Goal: Register for event/course

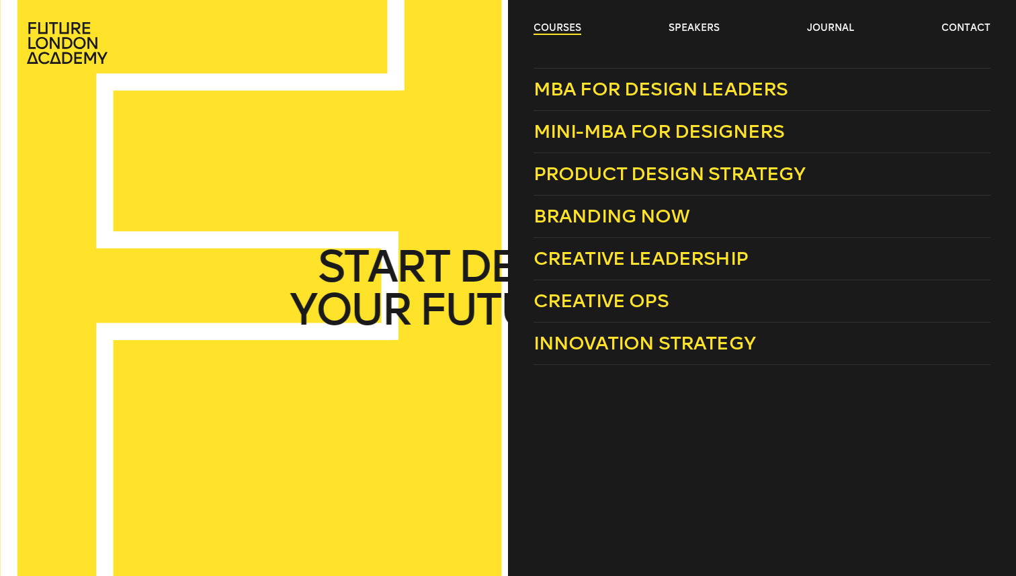
click at [568, 26] on link "courses" at bounding box center [557, 27] width 48 height 13
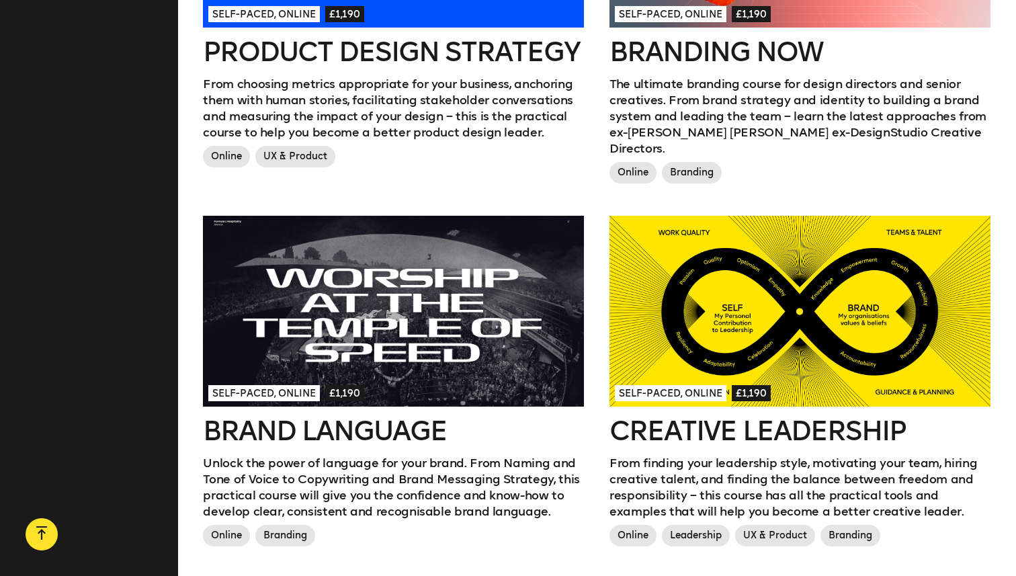
scroll to position [1388, 0]
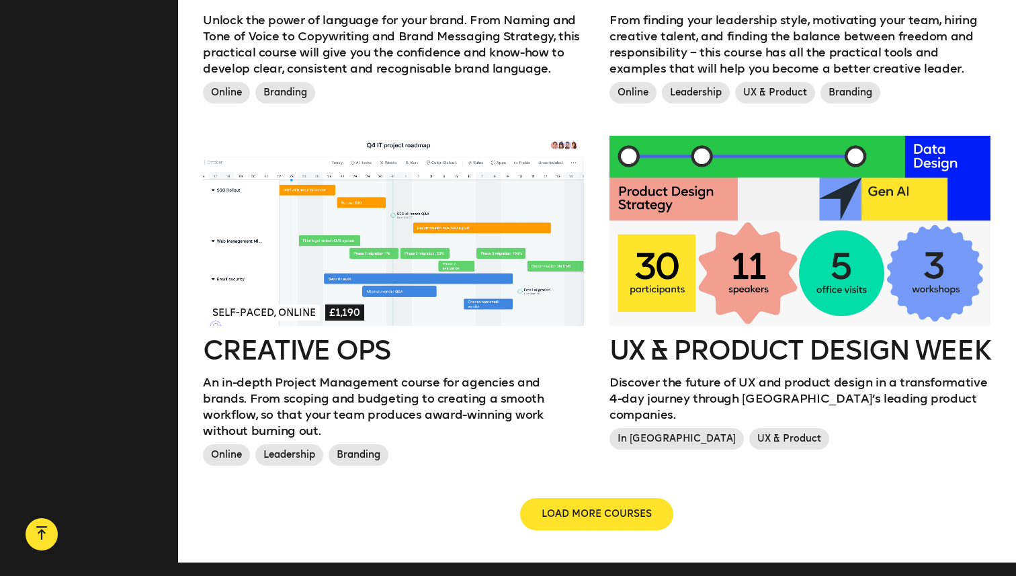
click at [359, 304] on span "£1,190" at bounding box center [344, 312] width 39 height 16
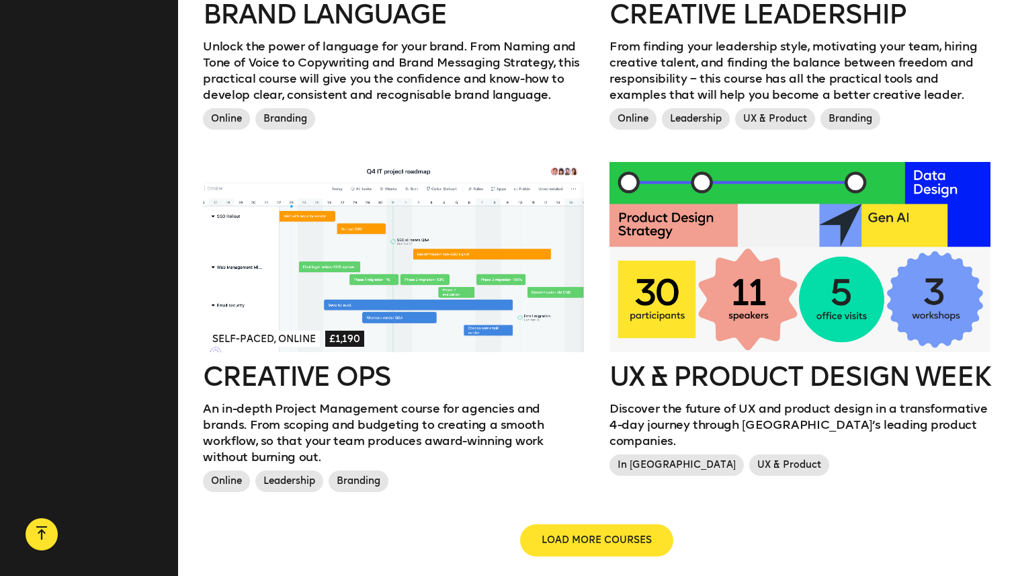
scroll to position [1360, 0]
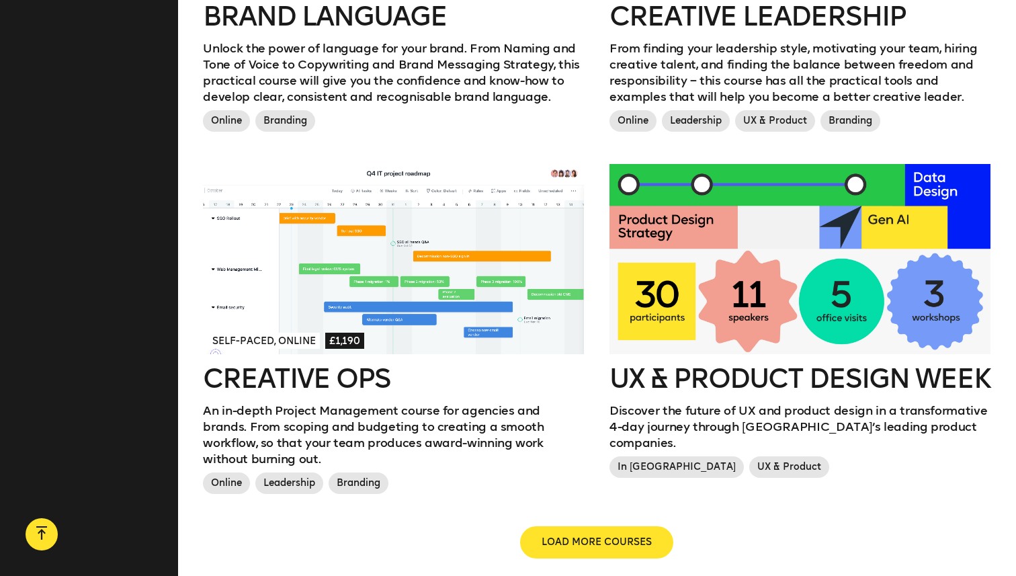
click at [647, 283] on div at bounding box center [799, 259] width 381 height 191
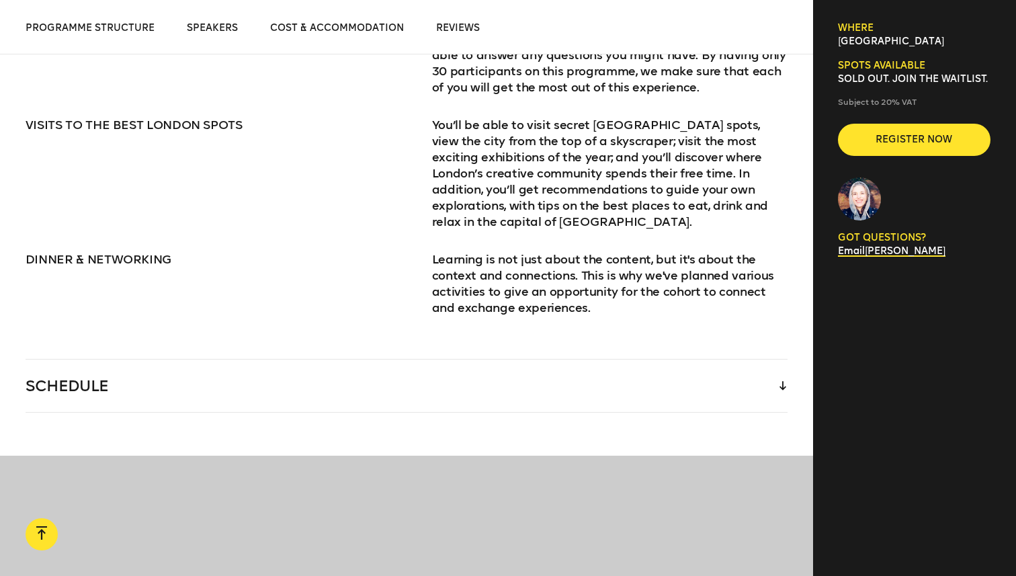
scroll to position [1980, 0]
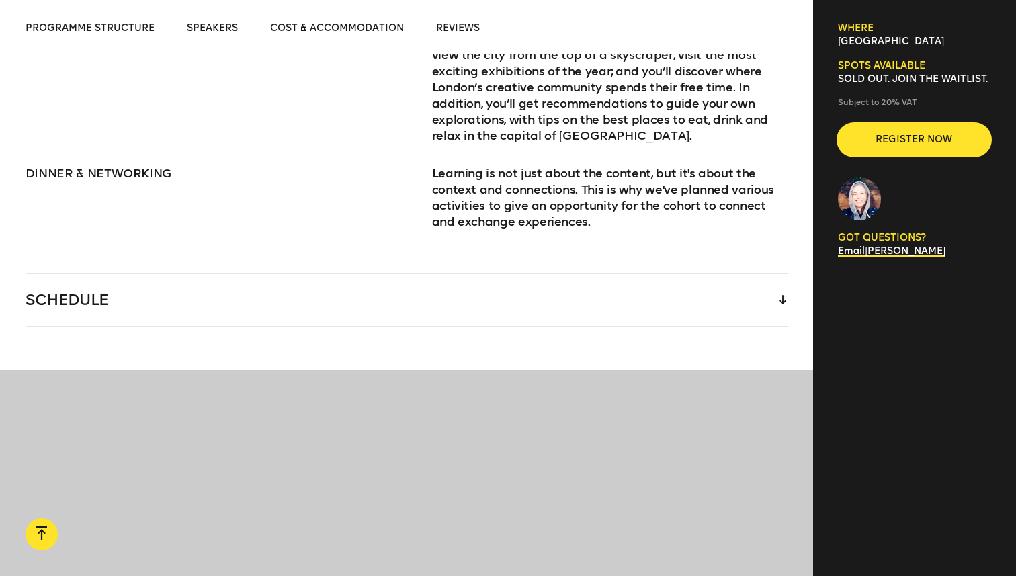
click at [874, 130] on button "Register now" at bounding box center [914, 140] width 152 height 32
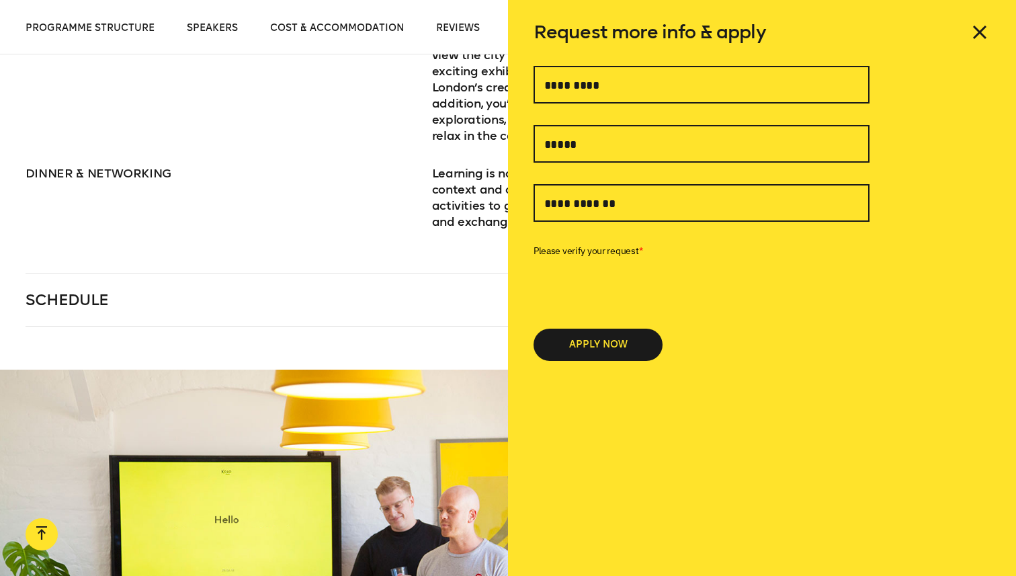
click at [658, 105] on div "* APPLY NOW" at bounding box center [701, 213] width 336 height 295
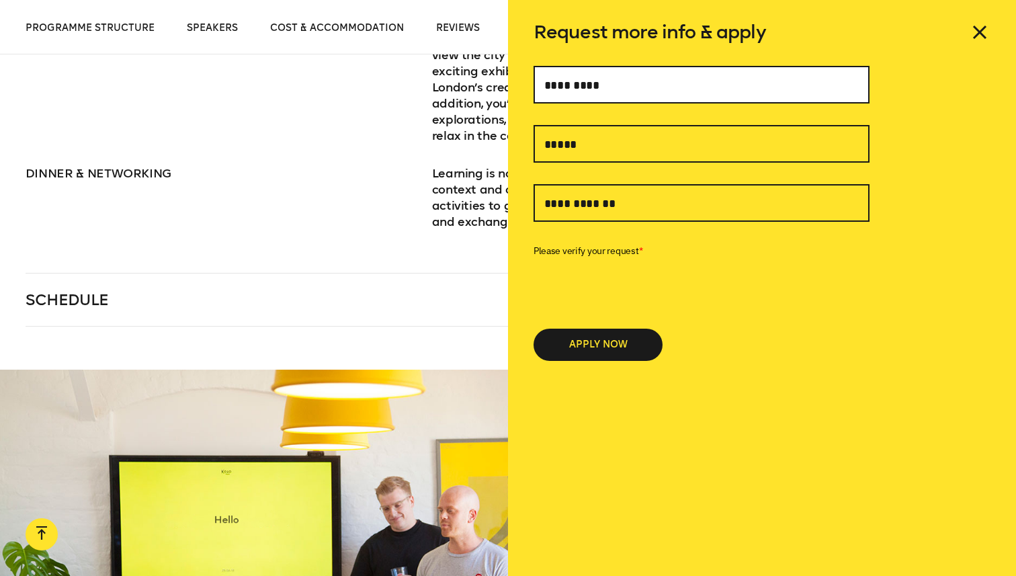
click at [644, 91] on input "text" at bounding box center [701, 85] width 336 height 38
type input "**********"
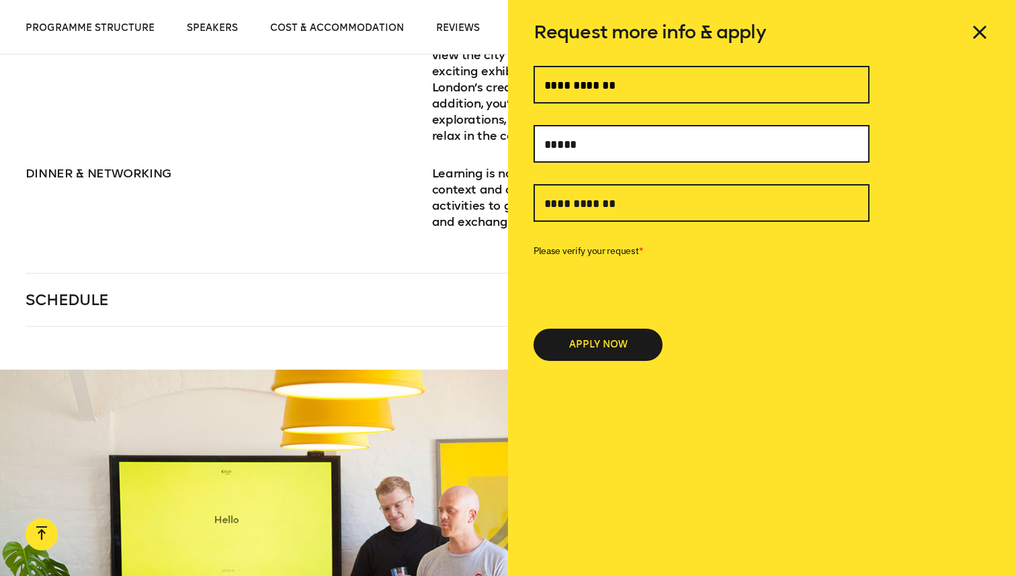
click at [555, 151] on input "text" at bounding box center [701, 144] width 336 height 38
type input "**********"
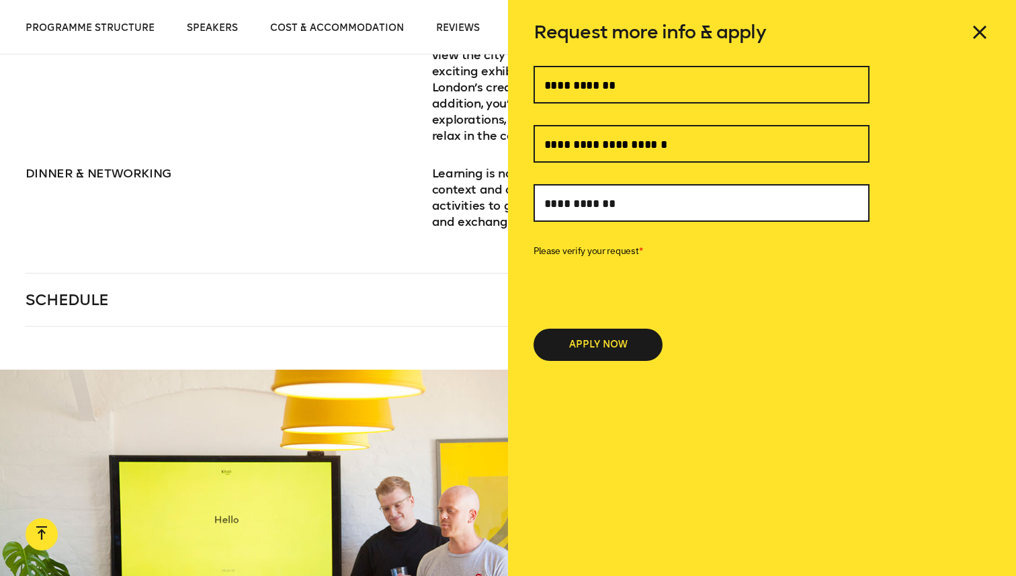
click at [606, 199] on input "text" at bounding box center [701, 203] width 336 height 38
type input "**********"
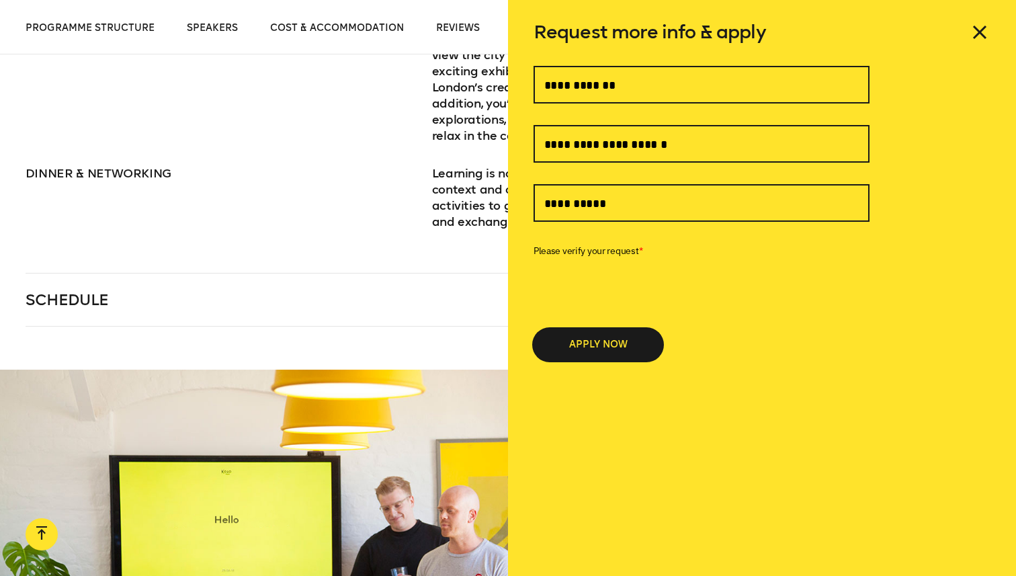
click at [560, 337] on button "APPLY NOW" at bounding box center [597, 344] width 129 height 32
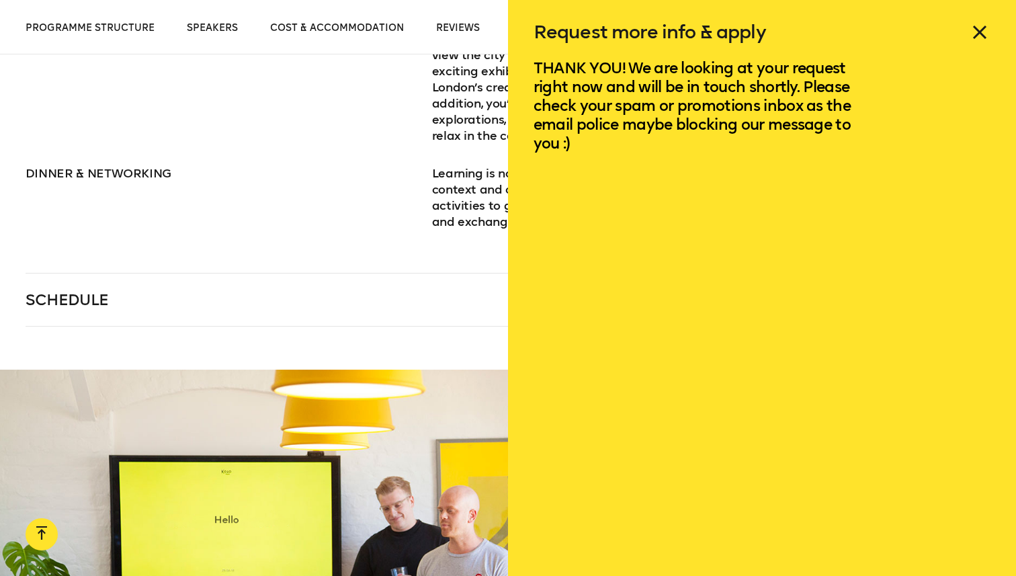
click at [969, 35] on icon at bounding box center [979, 31] width 21 height 21
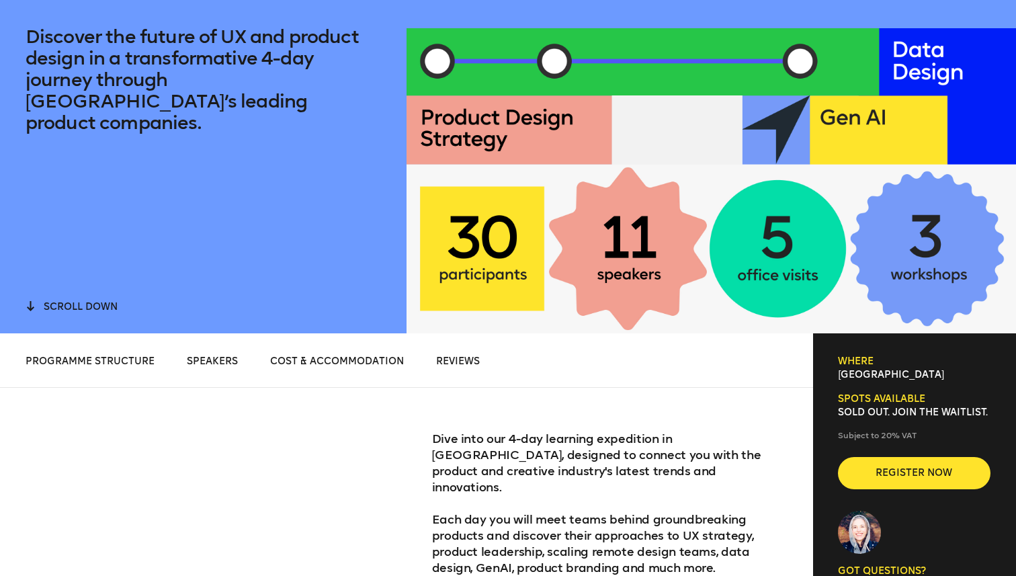
scroll to position [0, 0]
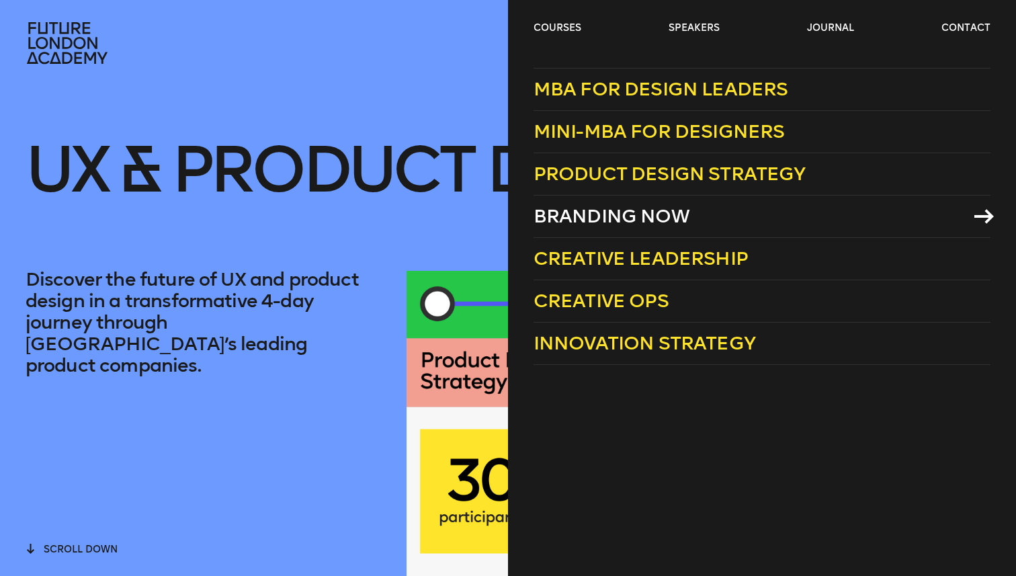
click at [562, 222] on span "Branding Now" at bounding box center [611, 216] width 156 height 22
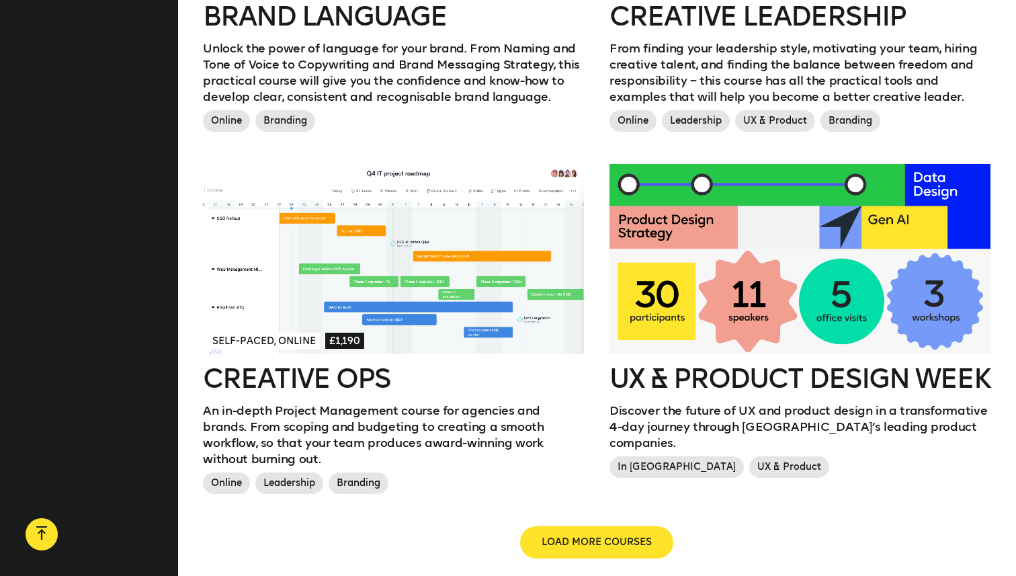
scroll to position [1354, 0]
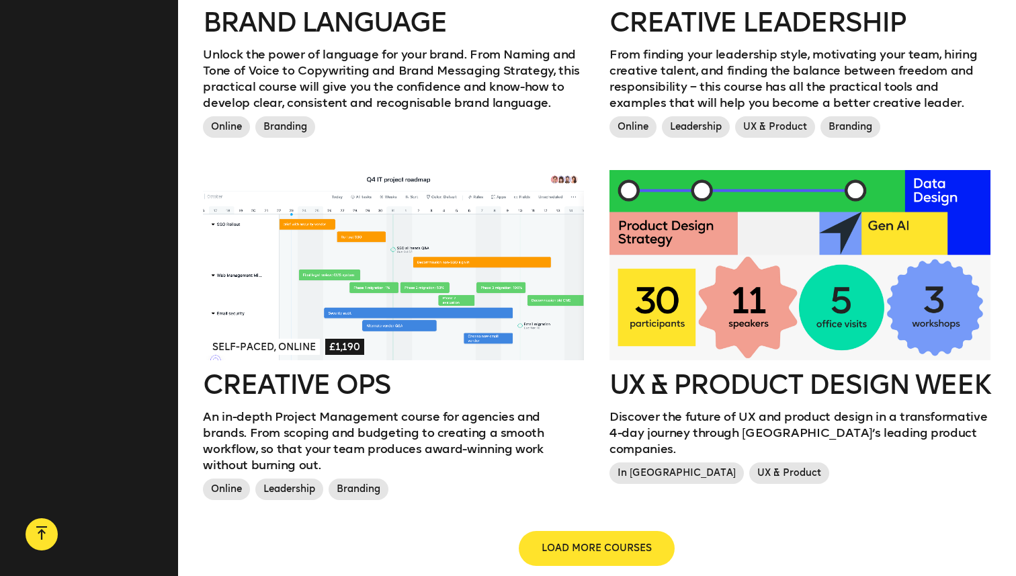
click at [562, 541] on span "LOAD MORE COURSES" at bounding box center [596, 547] width 110 height 13
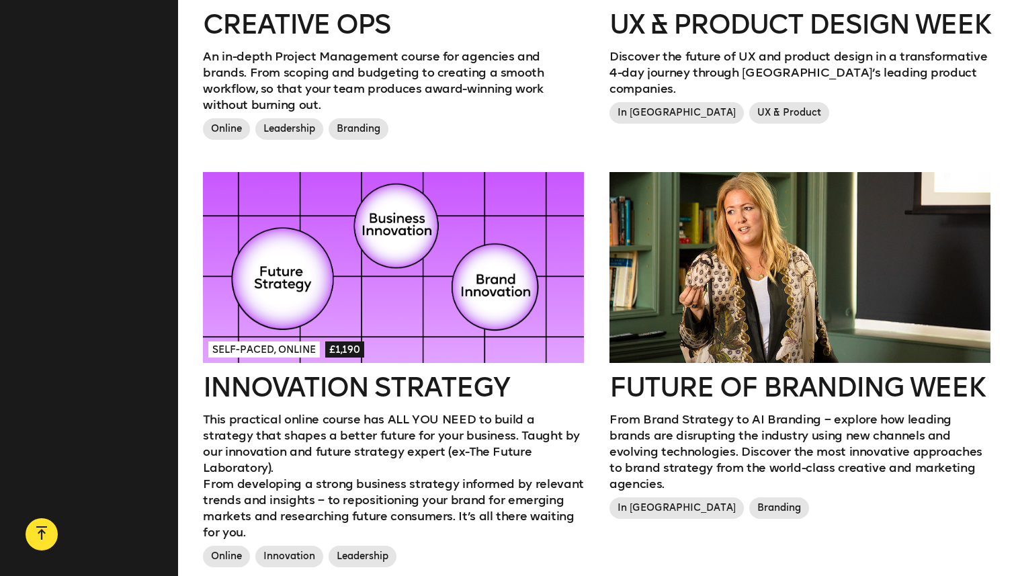
scroll to position [1652, 0]
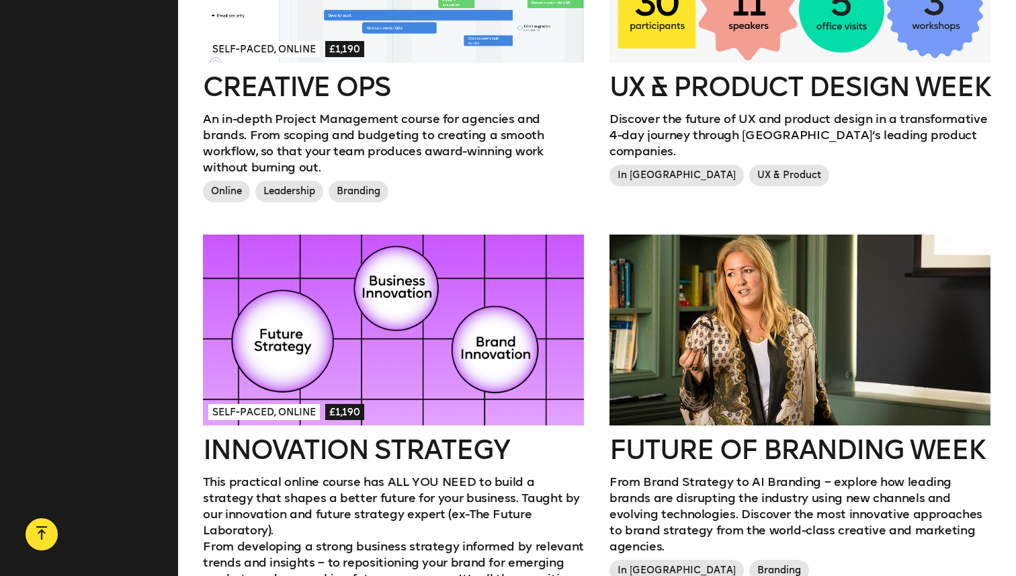
click at [671, 368] on div at bounding box center [799, 329] width 381 height 191
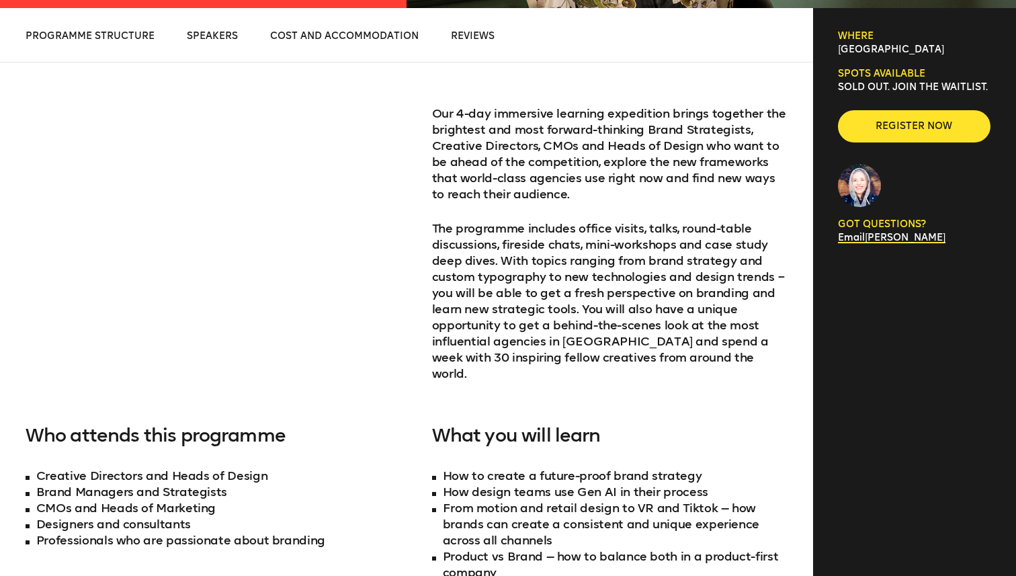
scroll to position [575, 0]
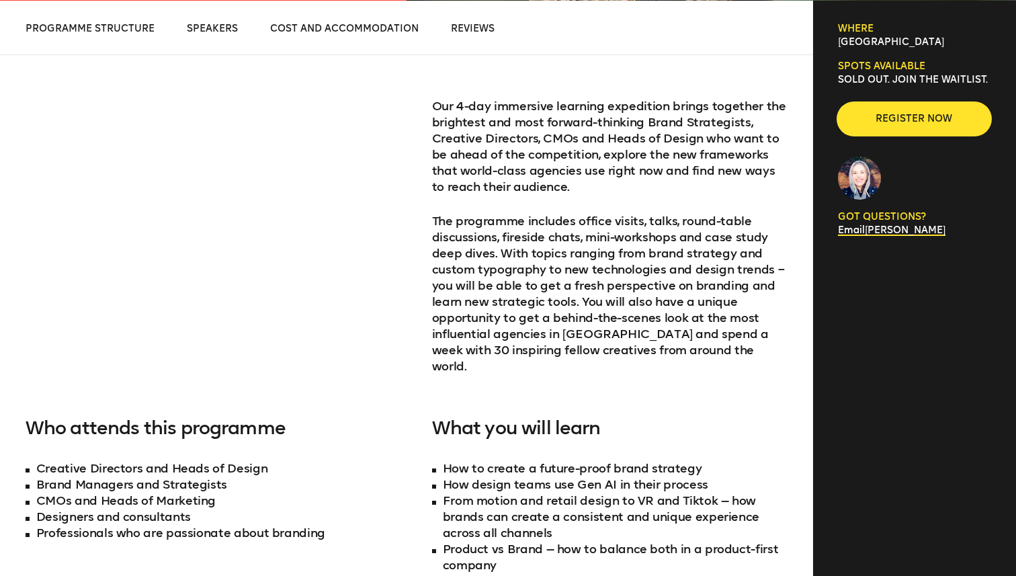
click at [893, 116] on span "Register now" at bounding box center [913, 118] width 109 height 13
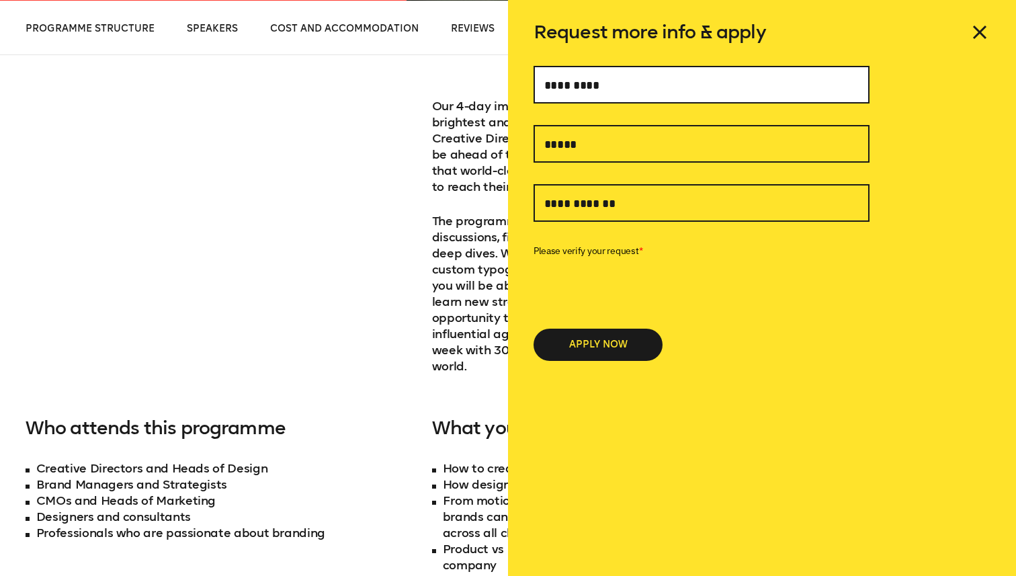
click at [767, 91] on input "text" at bounding box center [701, 85] width 336 height 38
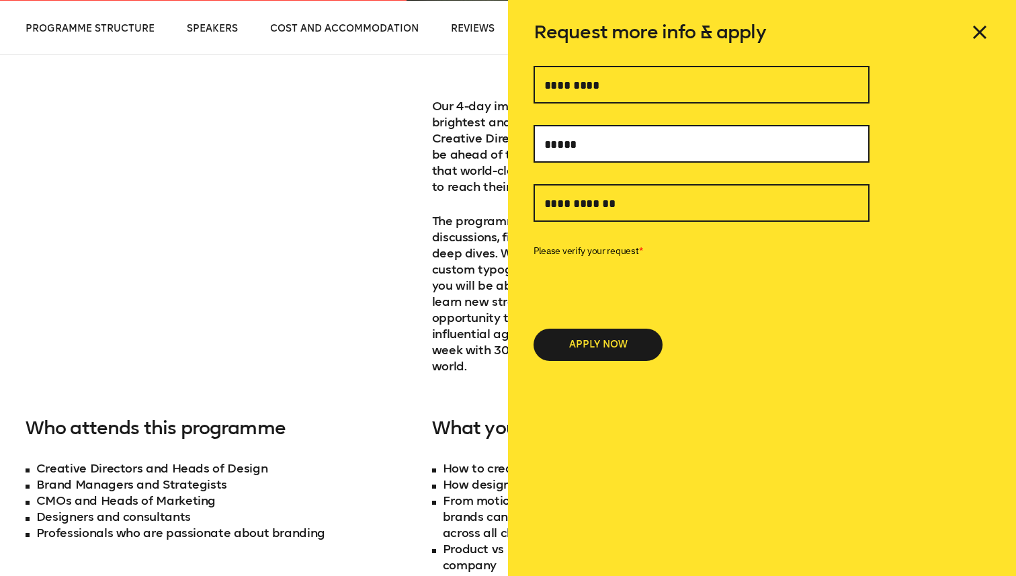
click at [668, 139] on input "text" at bounding box center [701, 144] width 336 height 38
type input "**********"
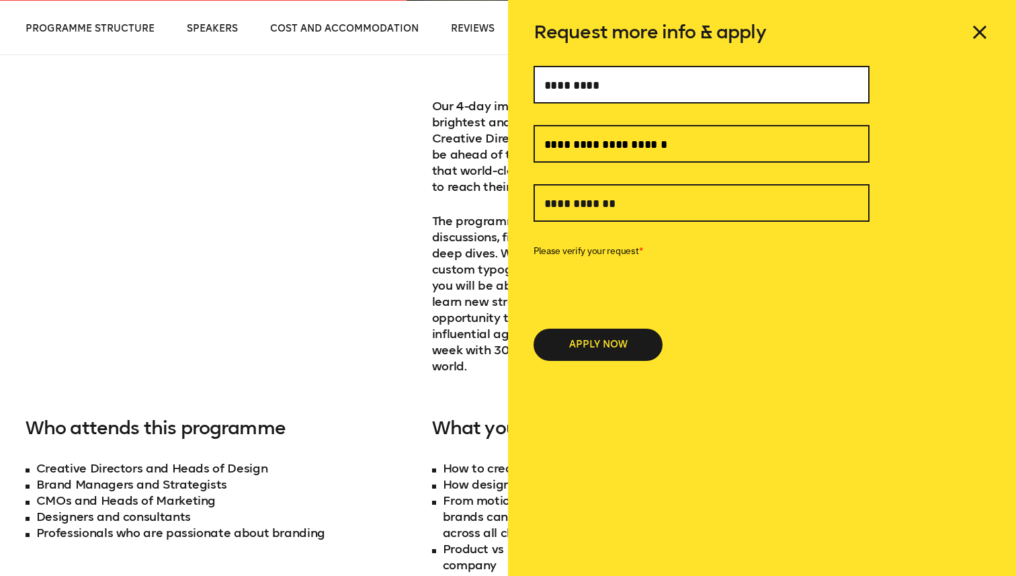
click at [616, 93] on input "text" at bounding box center [701, 85] width 336 height 38
type input "**********"
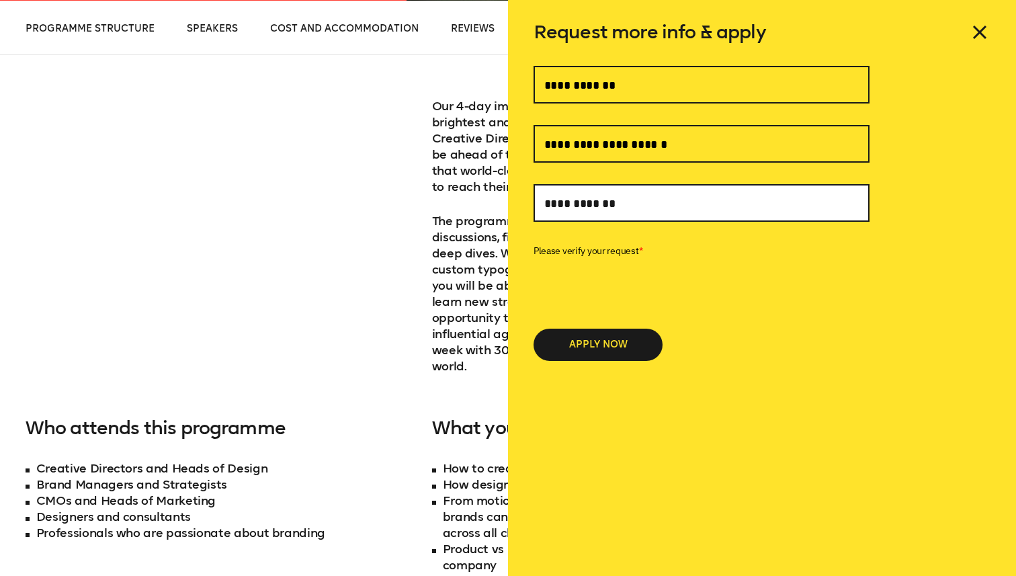
click at [557, 216] on input "text" at bounding box center [701, 203] width 336 height 38
type input "**********"
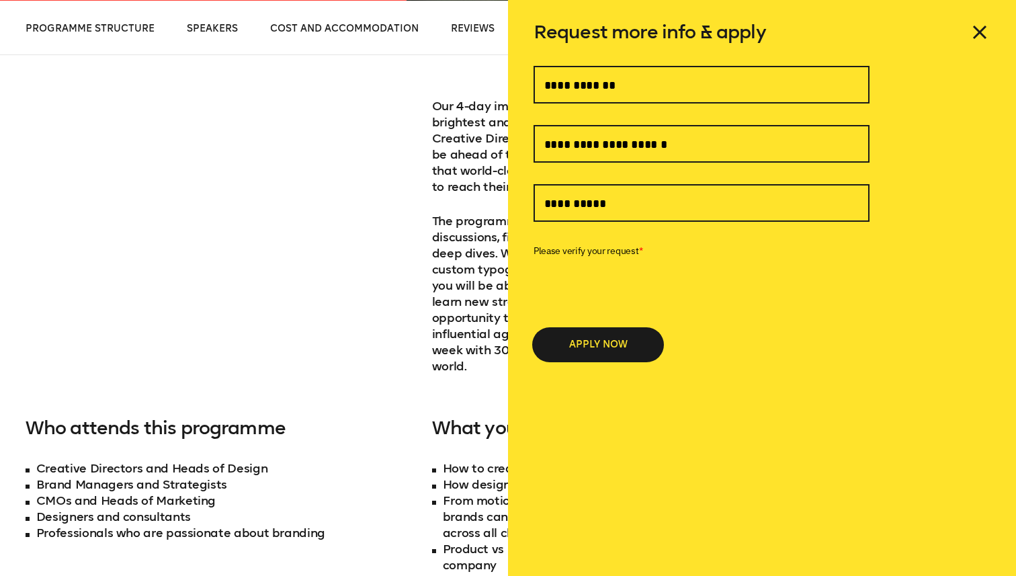
click at [576, 349] on button "APPLY NOW" at bounding box center [597, 344] width 129 height 32
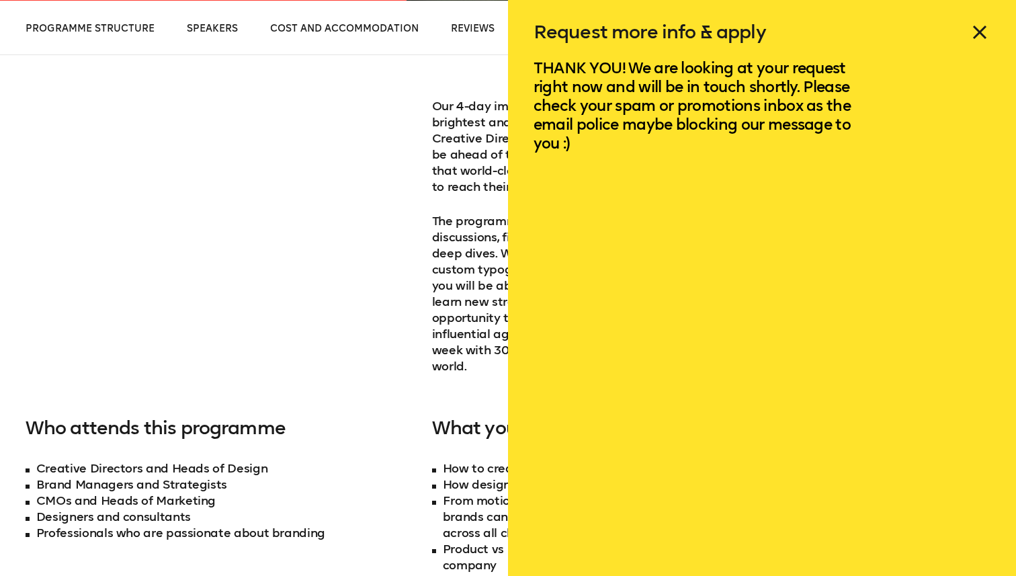
click at [986, 30] on icon at bounding box center [979, 31] width 21 height 21
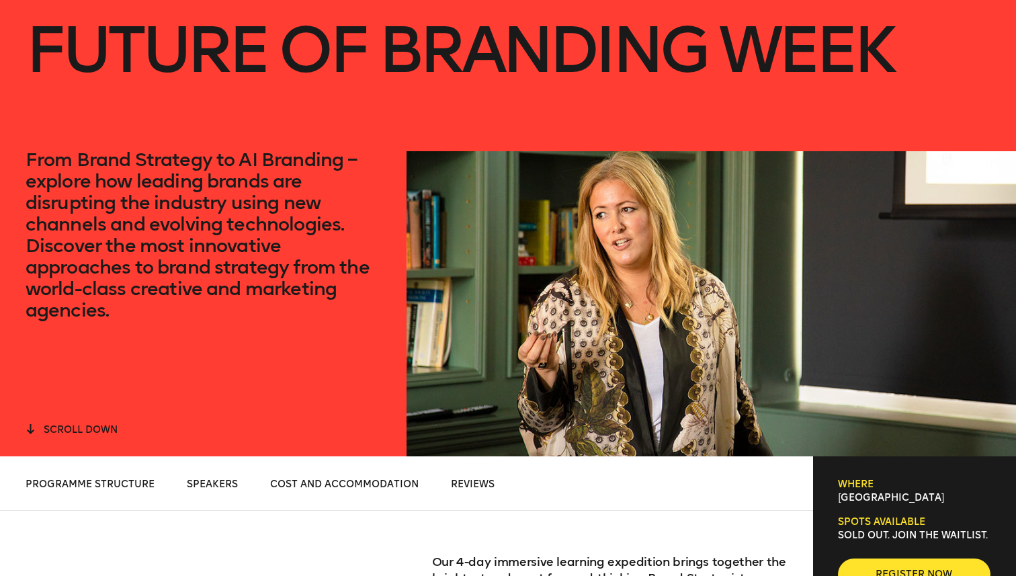
scroll to position [0, 0]
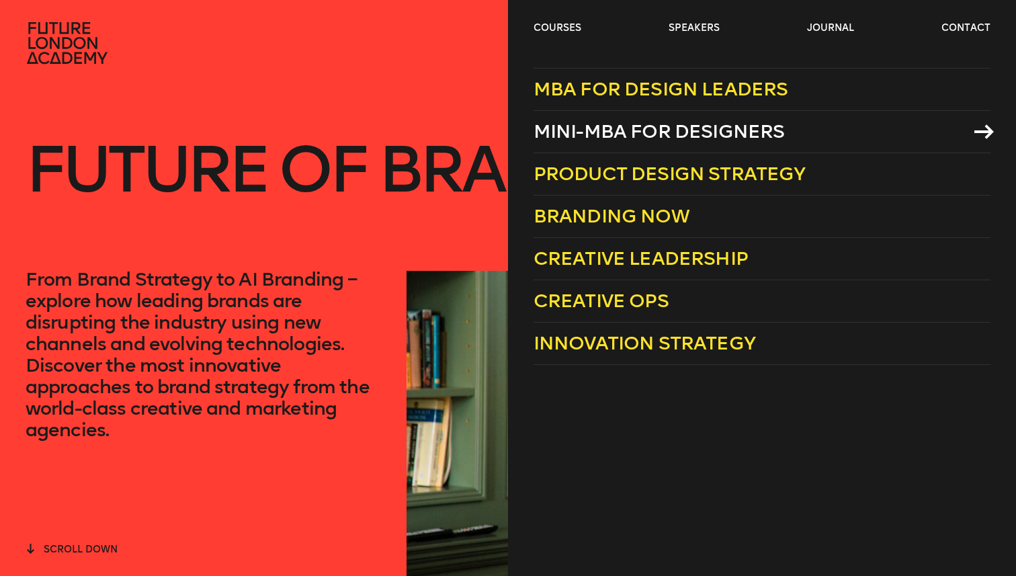
click at [562, 126] on span "Mini-MBA for Designers" at bounding box center [658, 131] width 251 height 22
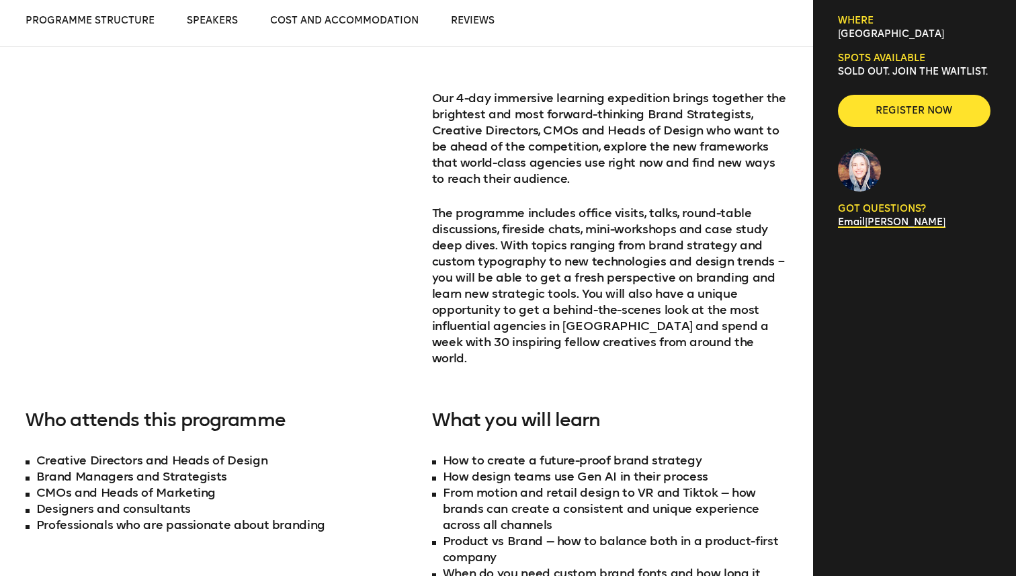
scroll to position [882, 0]
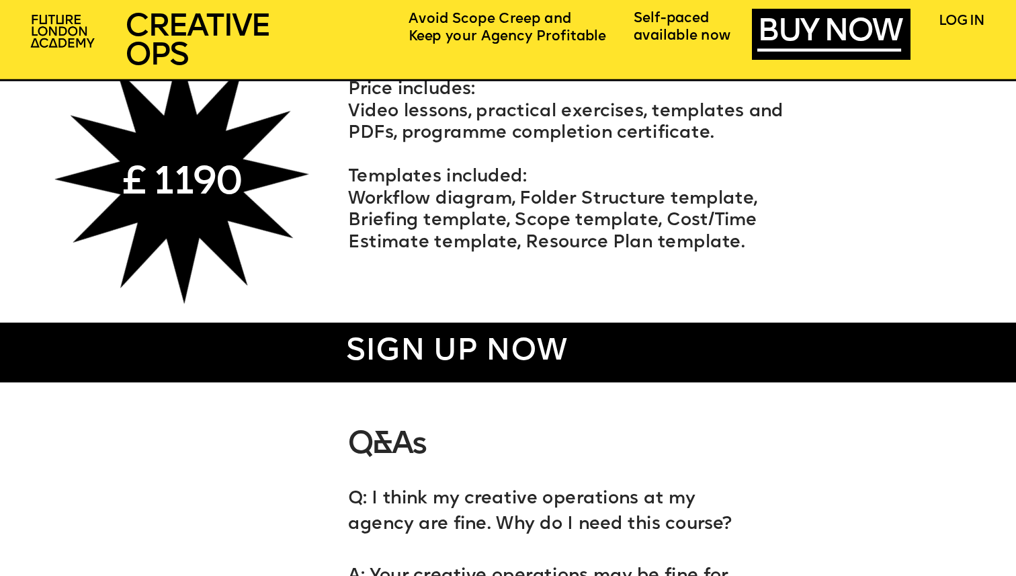
scroll to position [6395, 0]
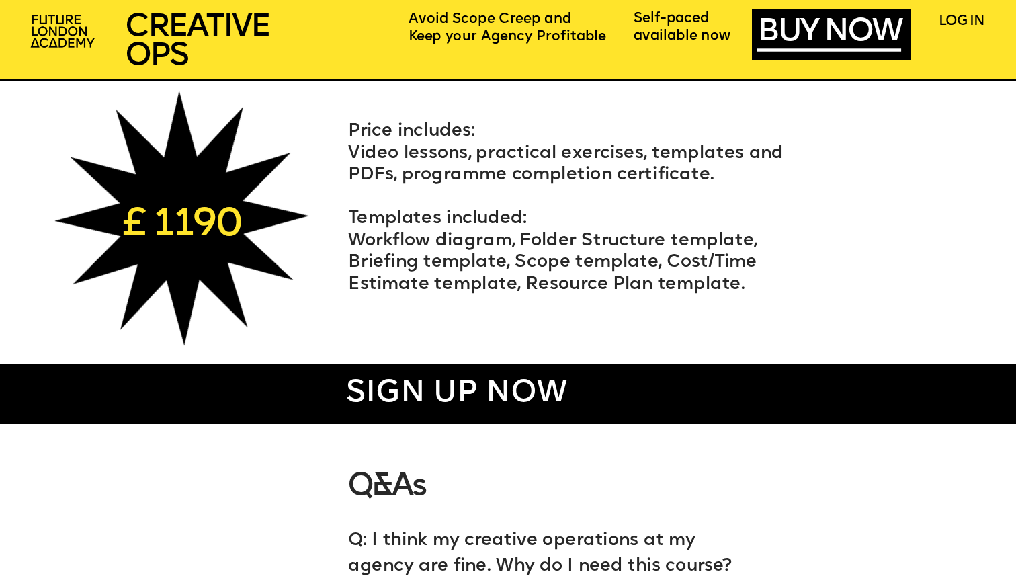
click at [224, 226] on link "£ 1190" at bounding box center [181, 226] width 119 height 41
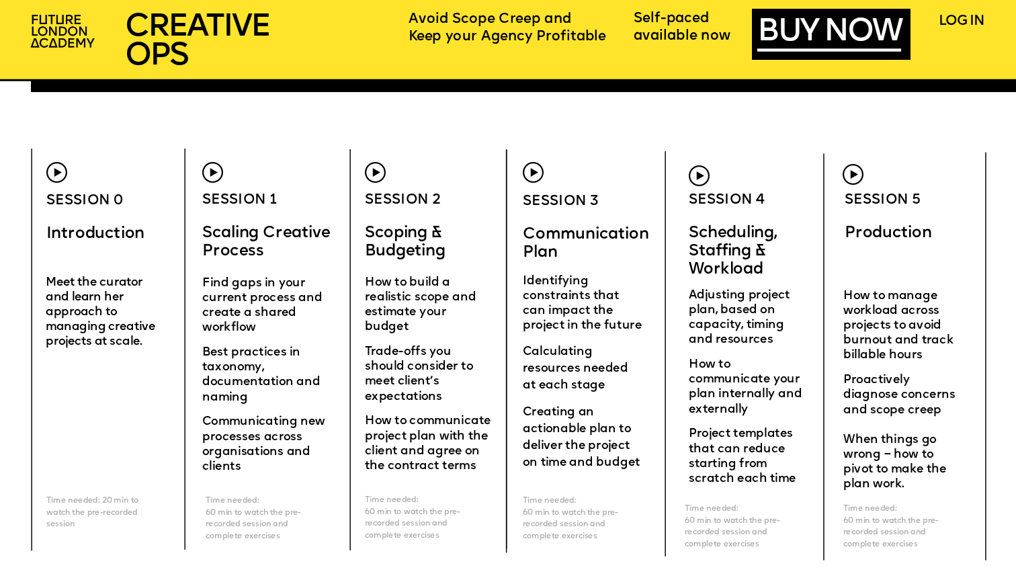
scroll to position [4036, 0]
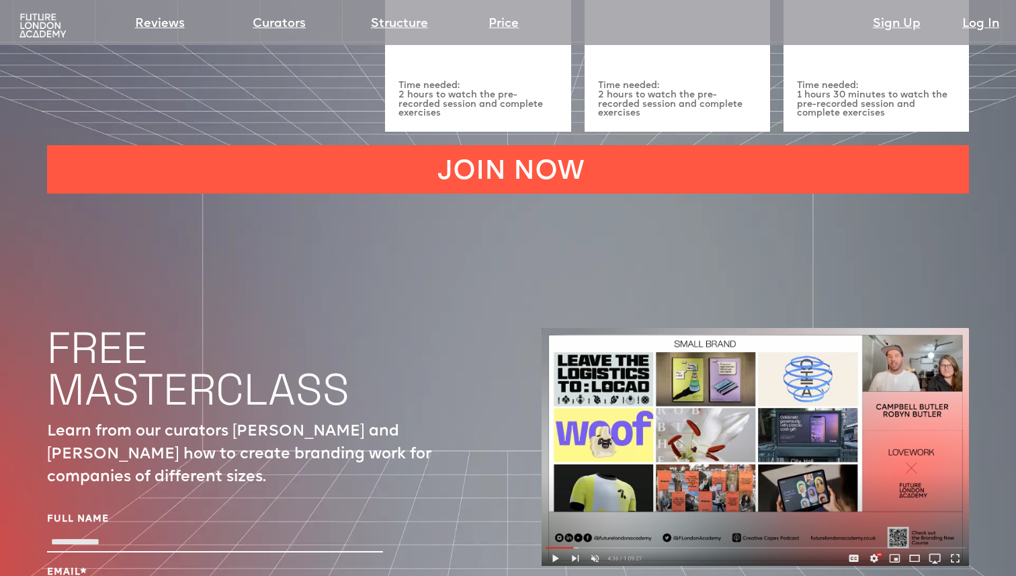
scroll to position [4268, 0]
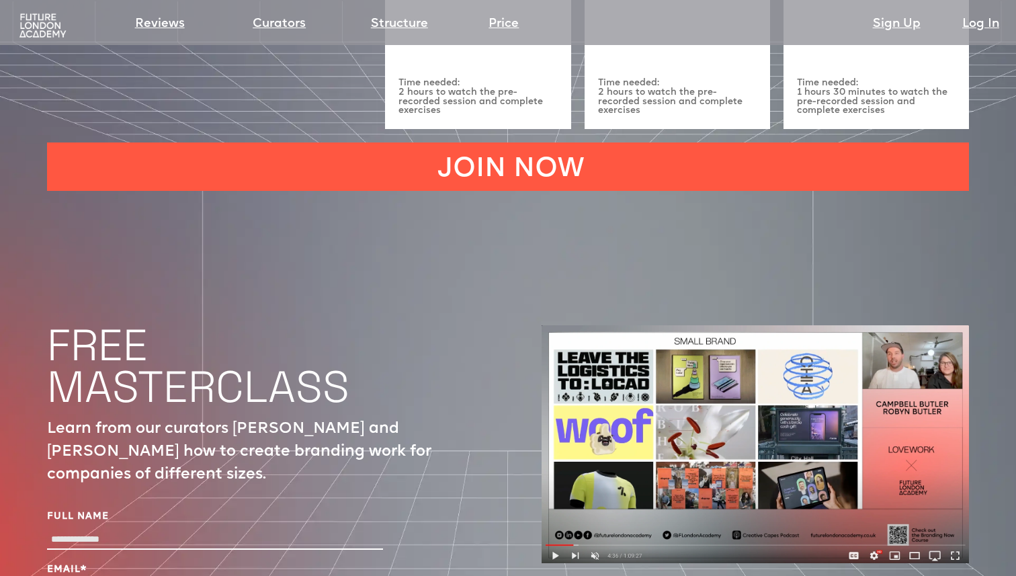
click at [558, 476] on img at bounding box center [754, 444] width 427 height 238
click at [641, 362] on img at bounding box center [754, 444] width 427 height 238
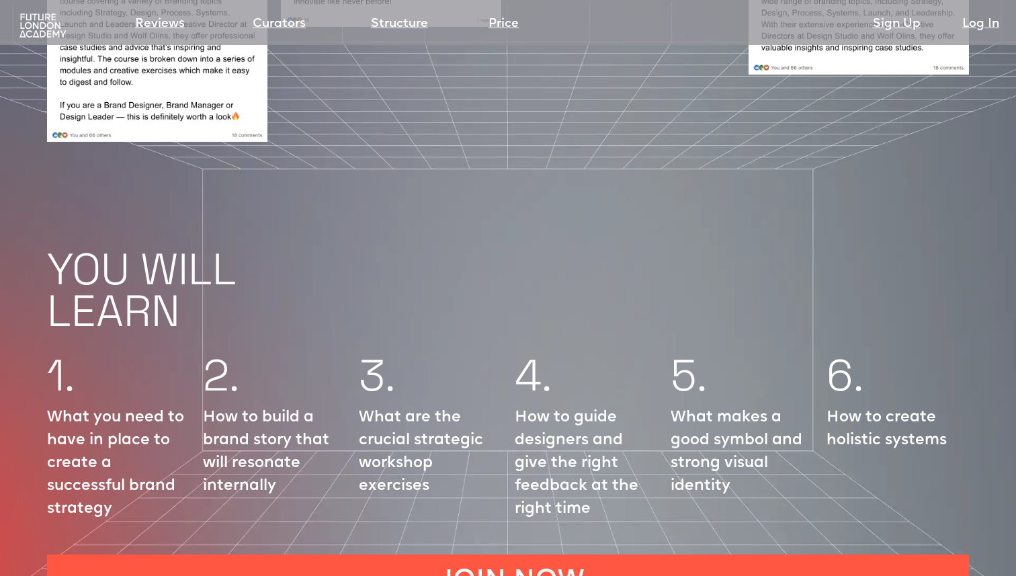
scroll to position [1449, 0]
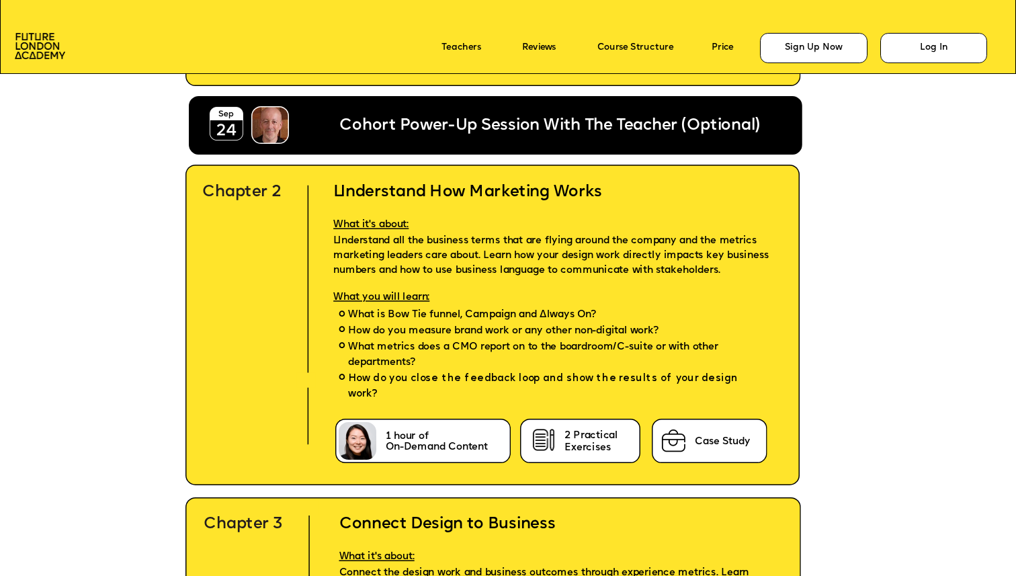
scroll to position [3421, 0]
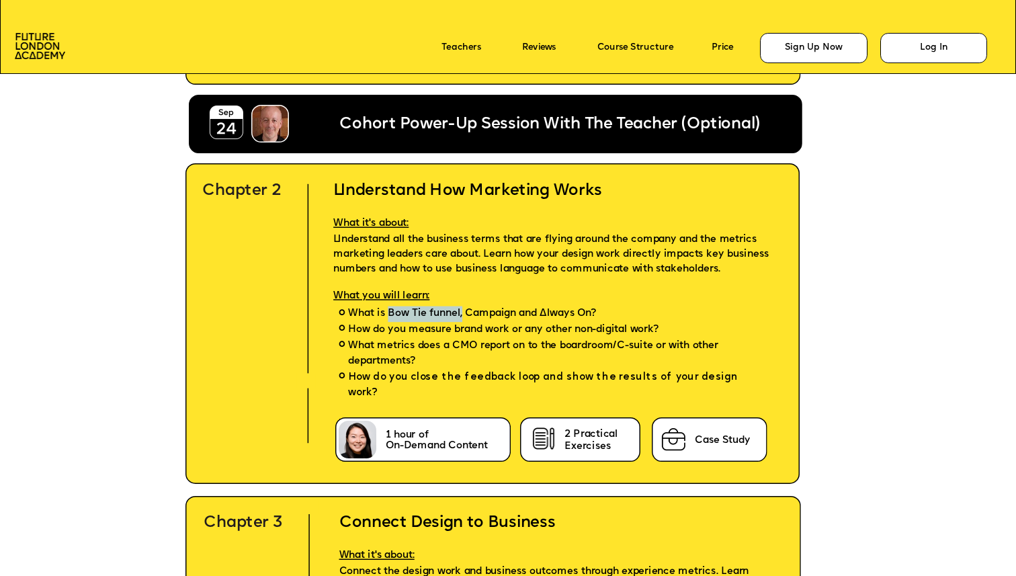
drag, startPoint x: 388, startPoint y: 314, endPoint x: 461, endPoint y: 312, distance: 73.2
click at [461, 312] on span "What is Bow Tie funnel, Campaign and Always On?" at bounding box center [472, 314] width 248 height 16
copy span "Bow Tie funnel,"
click at [474, 338] on span "What metrics does a CMO report on to the boardroom/C-suite or with other depart…" at bounding box center [558, 353] width 420 height 32
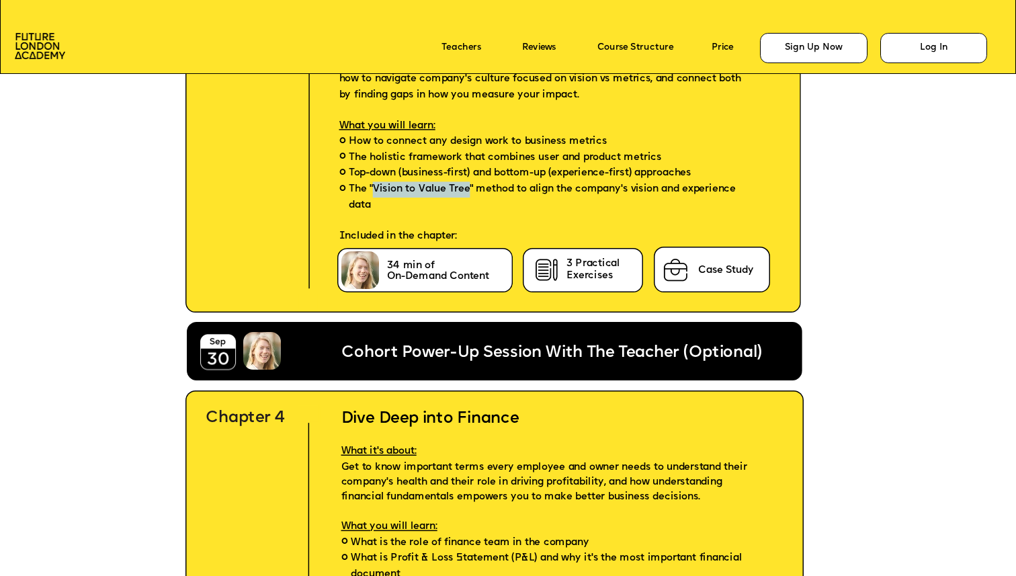
scroll to position [3927, 0]
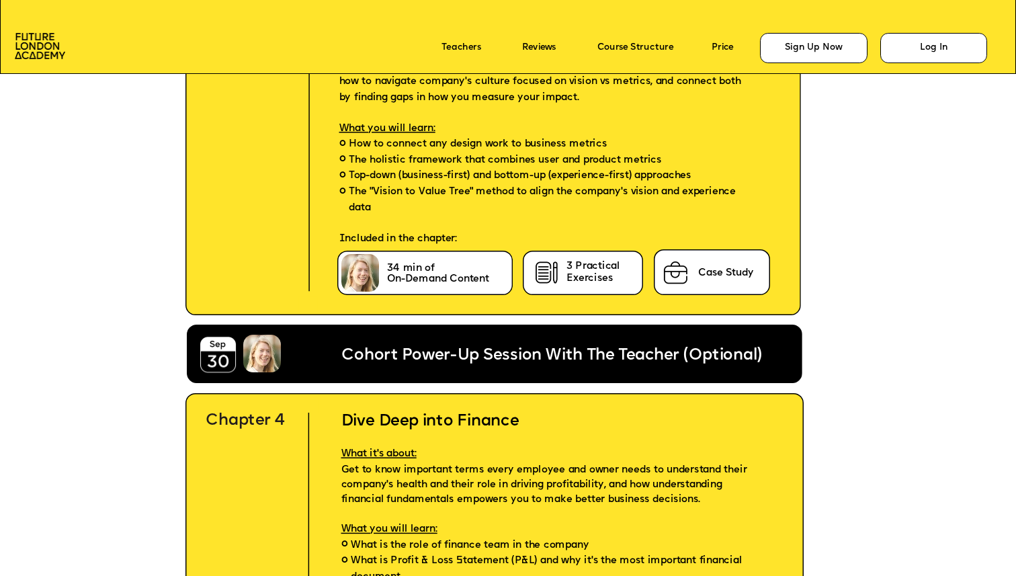
click at [481, 183] on span "Top-down (business-first) and bottom-up (experience-first) approaches" at bounding box center [520, 177] width 342 height 16
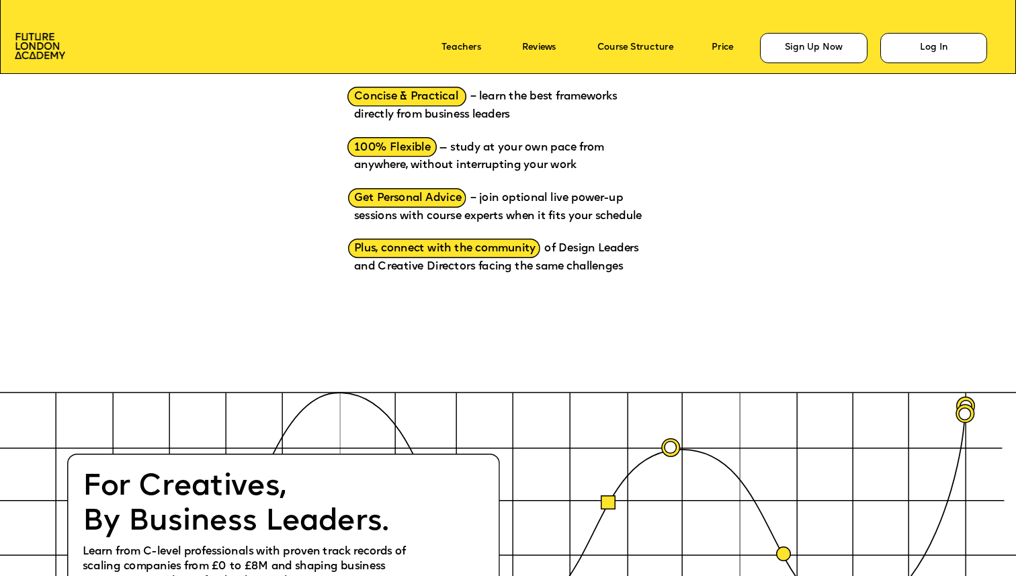
scroll to position [1550, 0]
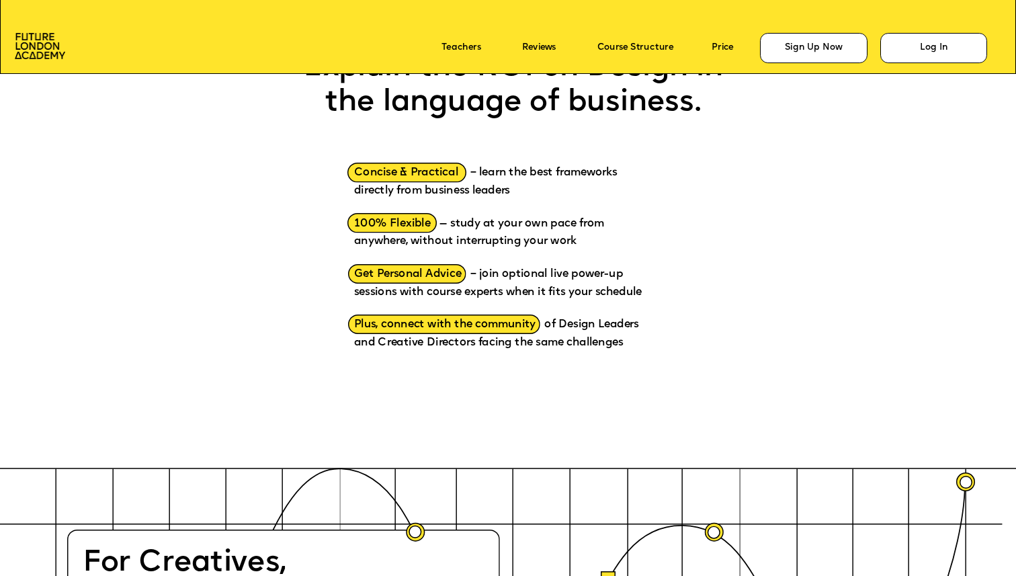
click at [658, 31] on icon at bounding box center [508, 35] width 1016 height 78
click at [656, 44] on link "Course Structure" at bounding box center [635, 48] width 77 height 10
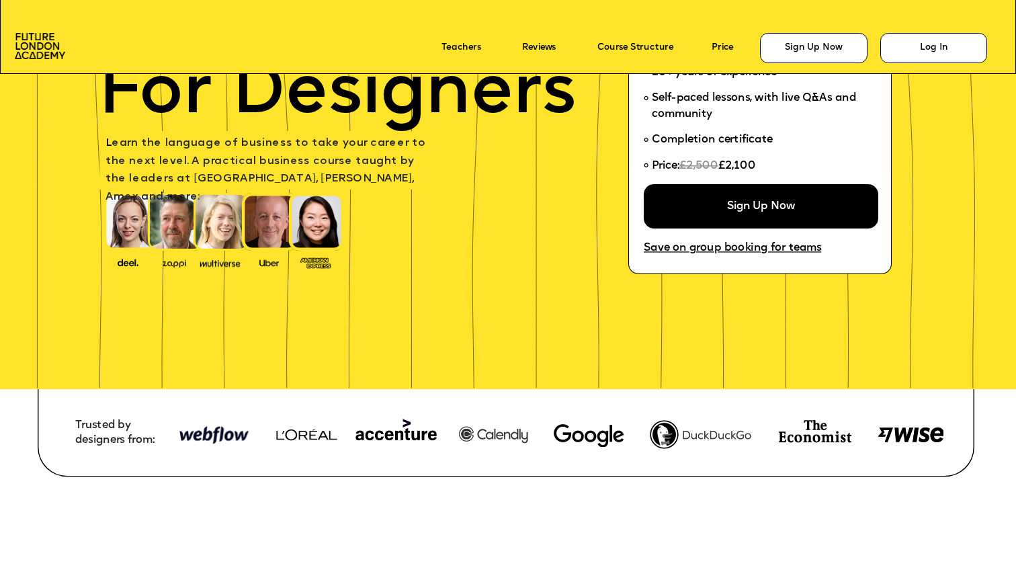
scroll to position [0, 0]
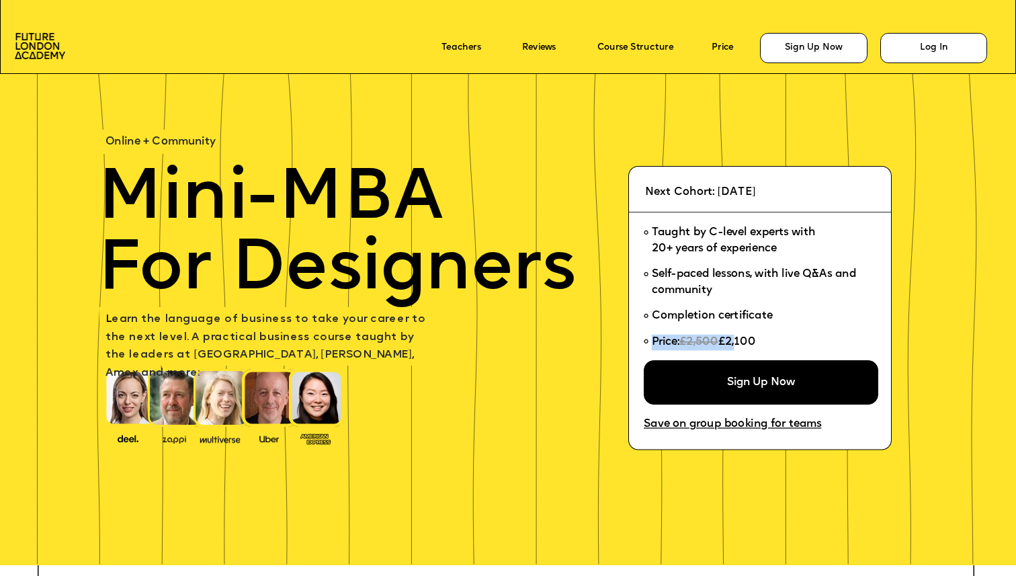
click at [737, 340] on li "Price: £2,500 £2,100" at bounding box center [755, 345] width 224 height 31
click at [761, 340] on li "Price: £2,500 £2,100" at bounding box center [755, 345] width 224 height 31
drag, startPoint x: 761, startPoint y: 339, endPoint x: 747, endPoint y: 339, distance: 14.1
click at [747, 339] on li "Price: £2,500 £2,100" at bounding box center [755, 345] width 224 height 31
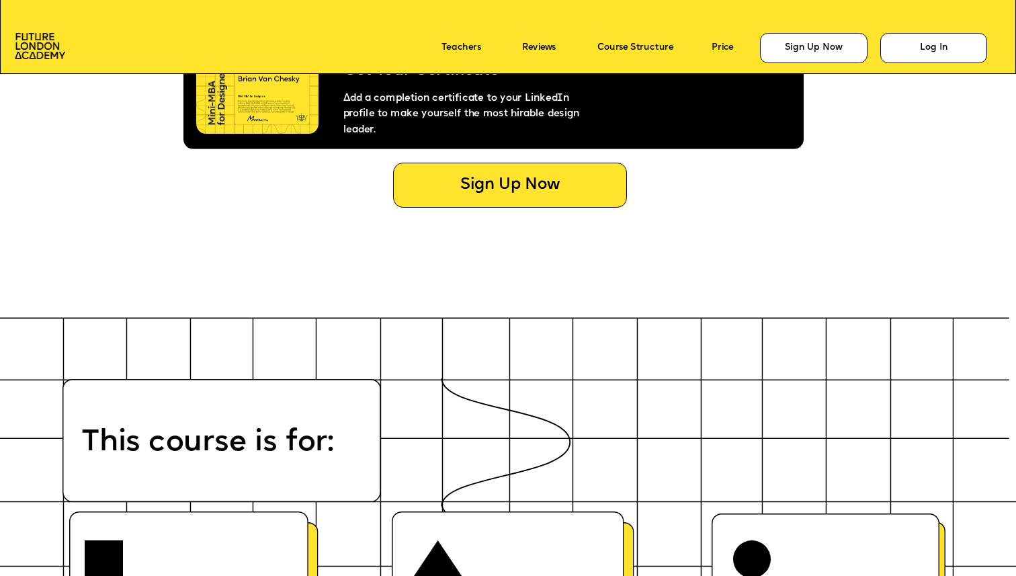
scroll to position [6018, 0]
